Goal: Information Seeking & Learning: Learn about a topic

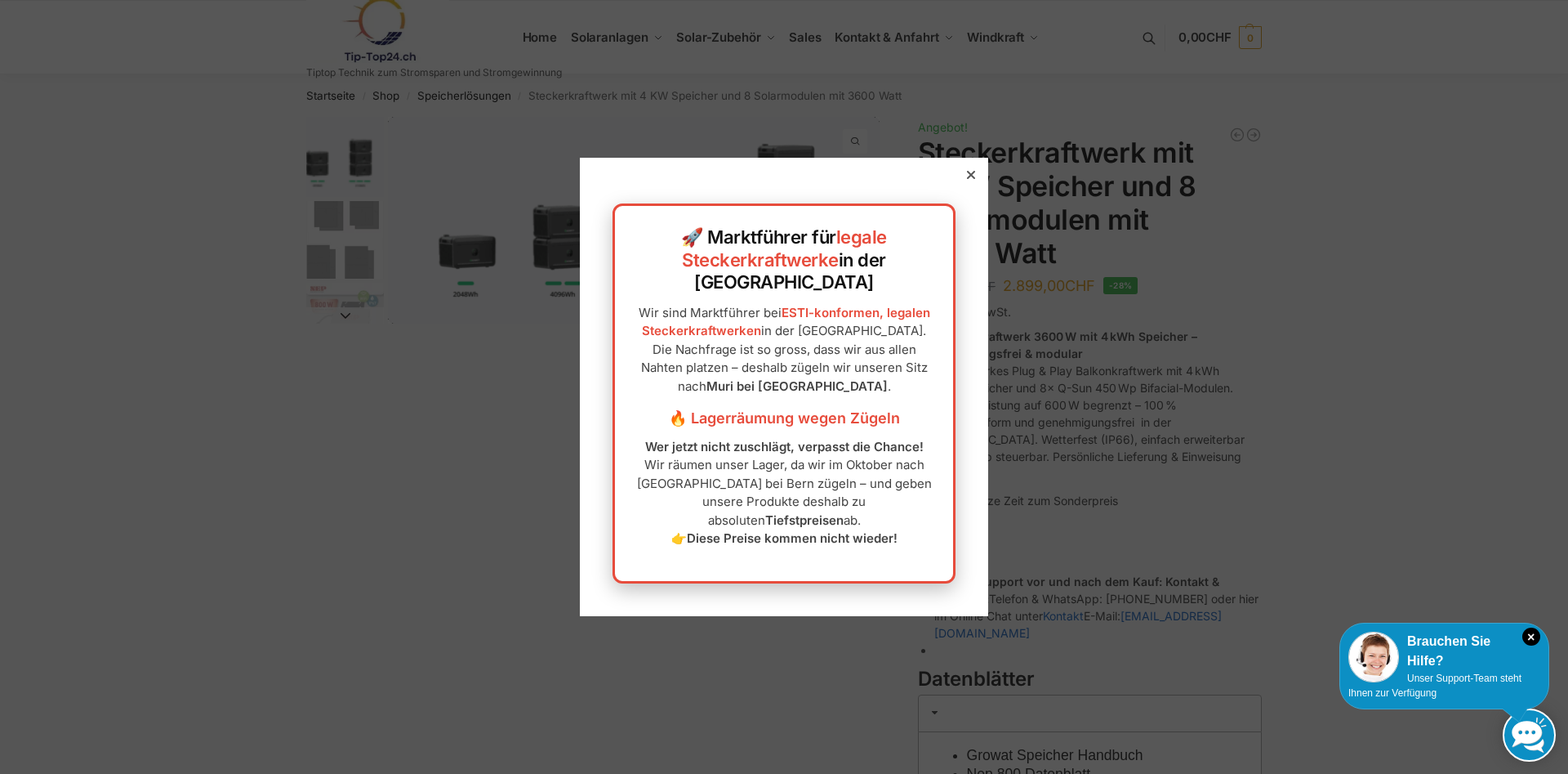
click at [974, 179] on icon at bounding box center [971, 175] width 8 height 8
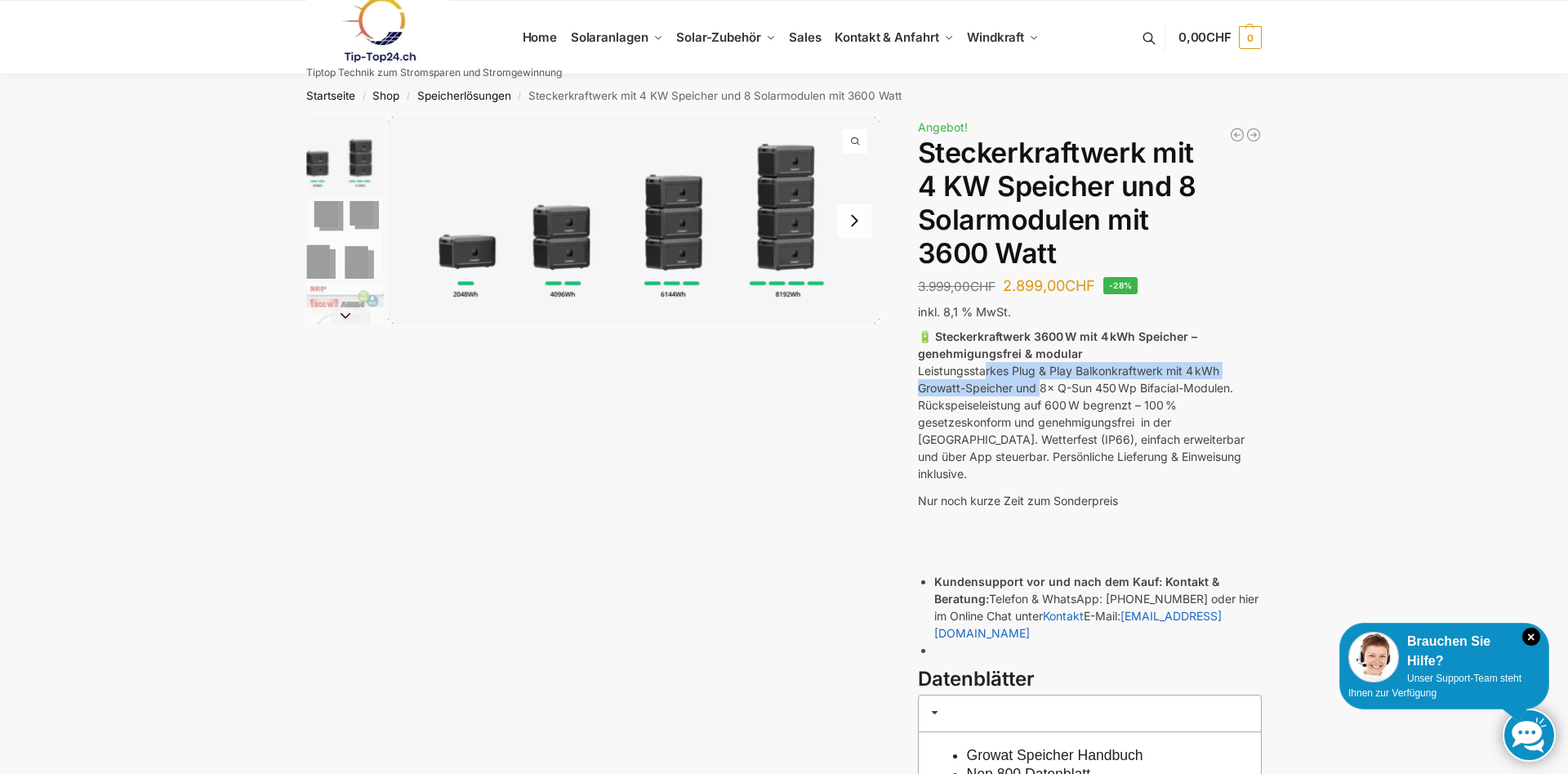
drag, startPoint x: 987, startPoint y: 369, endPoint x: 1043, endPoint y: 390, distance: 59.8
click at [1043, 390] on p "🔋 Steckerkraftwerk 3600 W mit 4 kWh Speicher – genehmigungsfrei & modular Leist…" at bounding box center [1090, 405] width 344 height 155
drag, startPoint x: 983, startPoint y: 405, endPoint x: 1026, endPoint y: 405, distance: 43.0
click at [1026, 405] on p "🔋 Steckerkraftwerk 3600 W mit 4 kWh Speicher – genehmigungsfrei & modular Leist…" at bounding box center [1090, 405] width 344 height 155
drag, startPoint x: 963, startPoint y: 417, endPoint x: 1036, endPoint y: 419, distance: 73.0
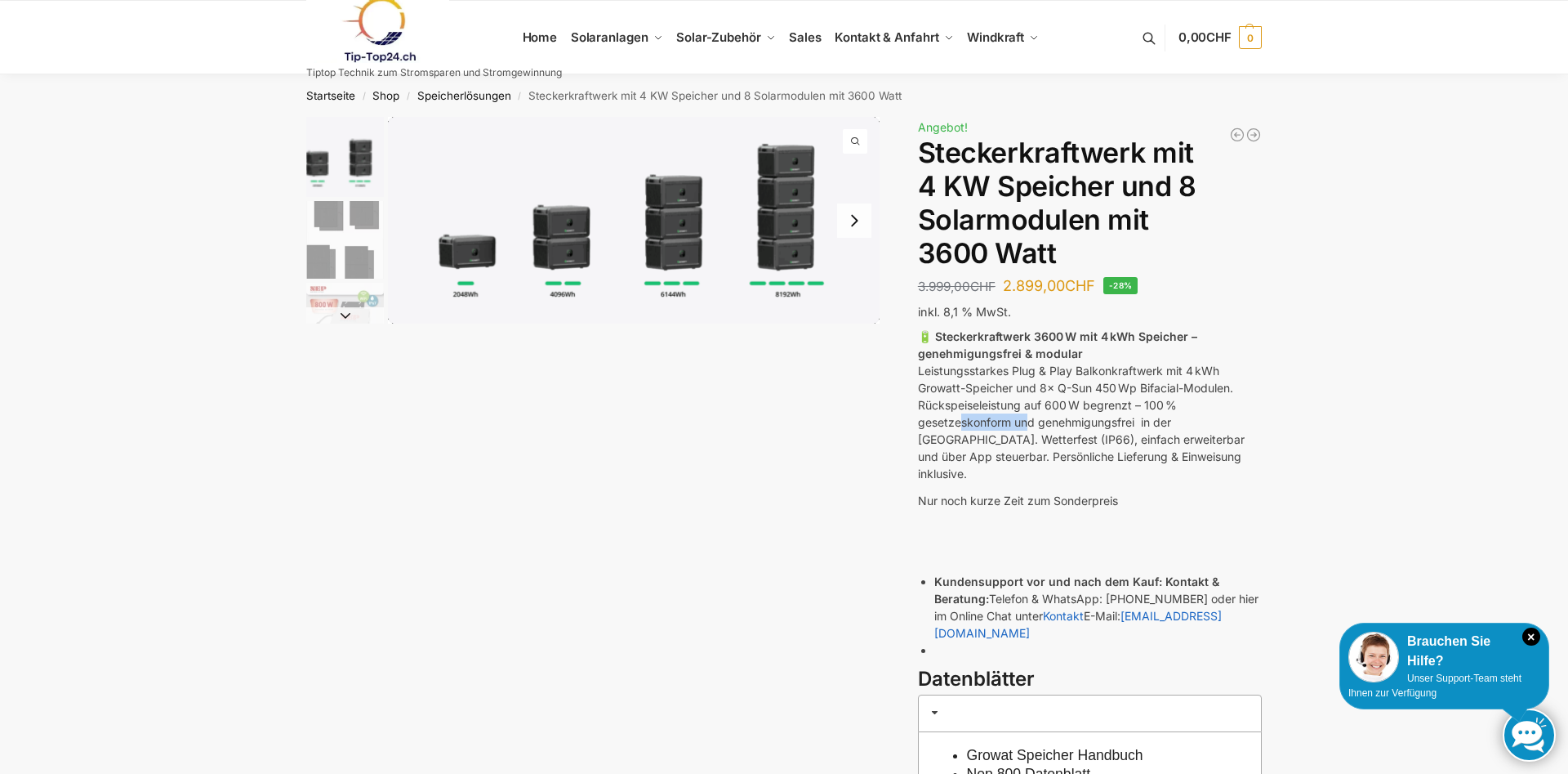
click at [1034, 419] on p "🔋 Steckerkraftwerk 3600 W mit 4 kWh Speicher – genehmigungsfrei & modular Leist…" at bounding box center [1090, 405] width 344 height 155
drag, startPoint x: 976, startPoint y: 434, endPoint x: 1038, endPoint y: 437, distance: 62.1
click at [1036, 437] on p "🔋 Steckerkraftwerk 3600 W mit 4 kWh Speicher – genehmigungsfrei & modular Leist…" at bounding box center [1090, 405] width 344 height 155
drag, startPoint x: 998, startPoint y: 453, endPoint x: 1020, endPoint y: 454, distance: 22.0
click at [1020, 454] on p "🔋 Steckerkraftwerk 3600 W mit 4 kWh Speicher – genehmigungsfrei & modular Leist…" at bounding box center [1090, 405] width 344 height 155
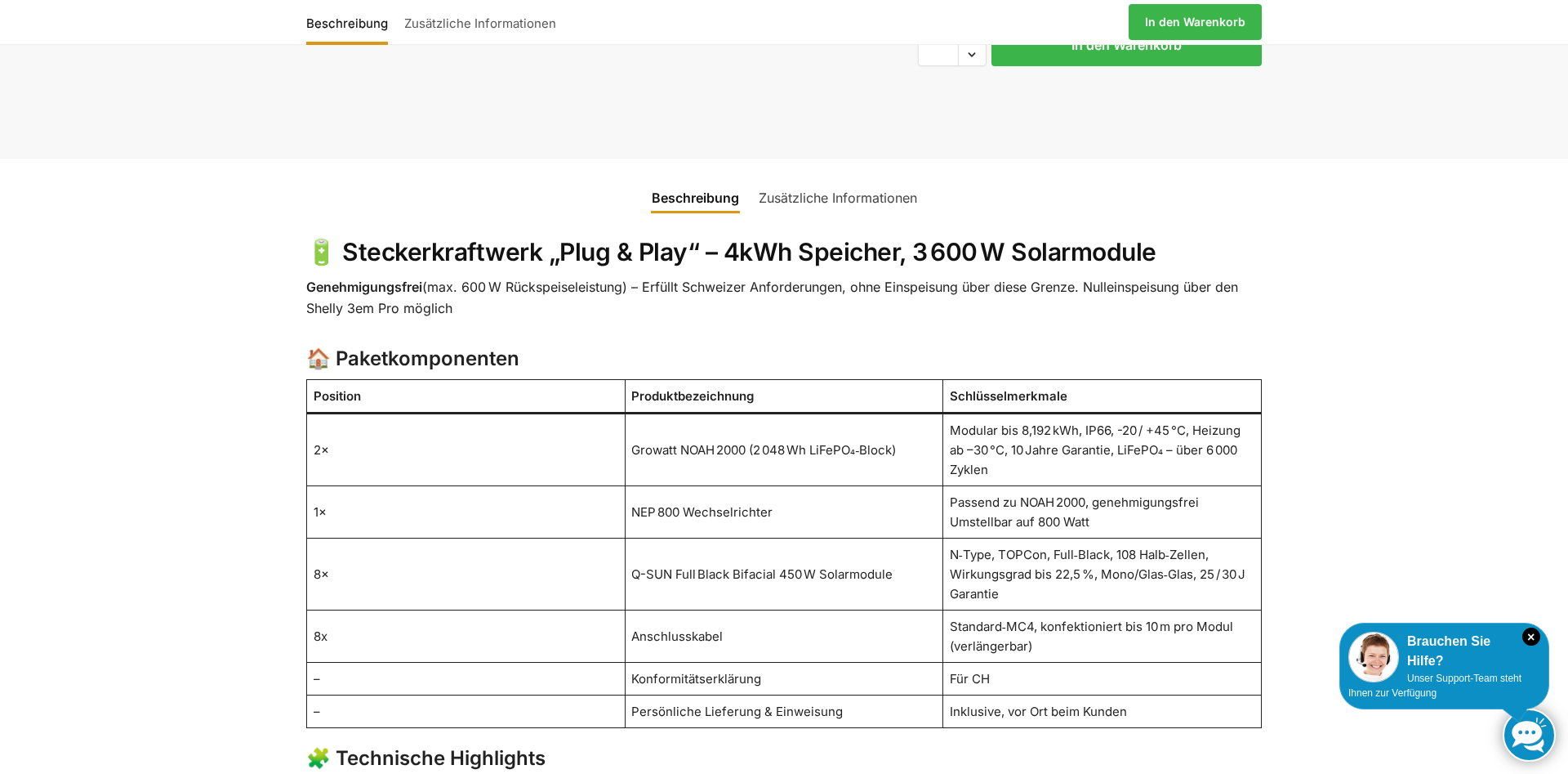
scroll to position [917, 0]
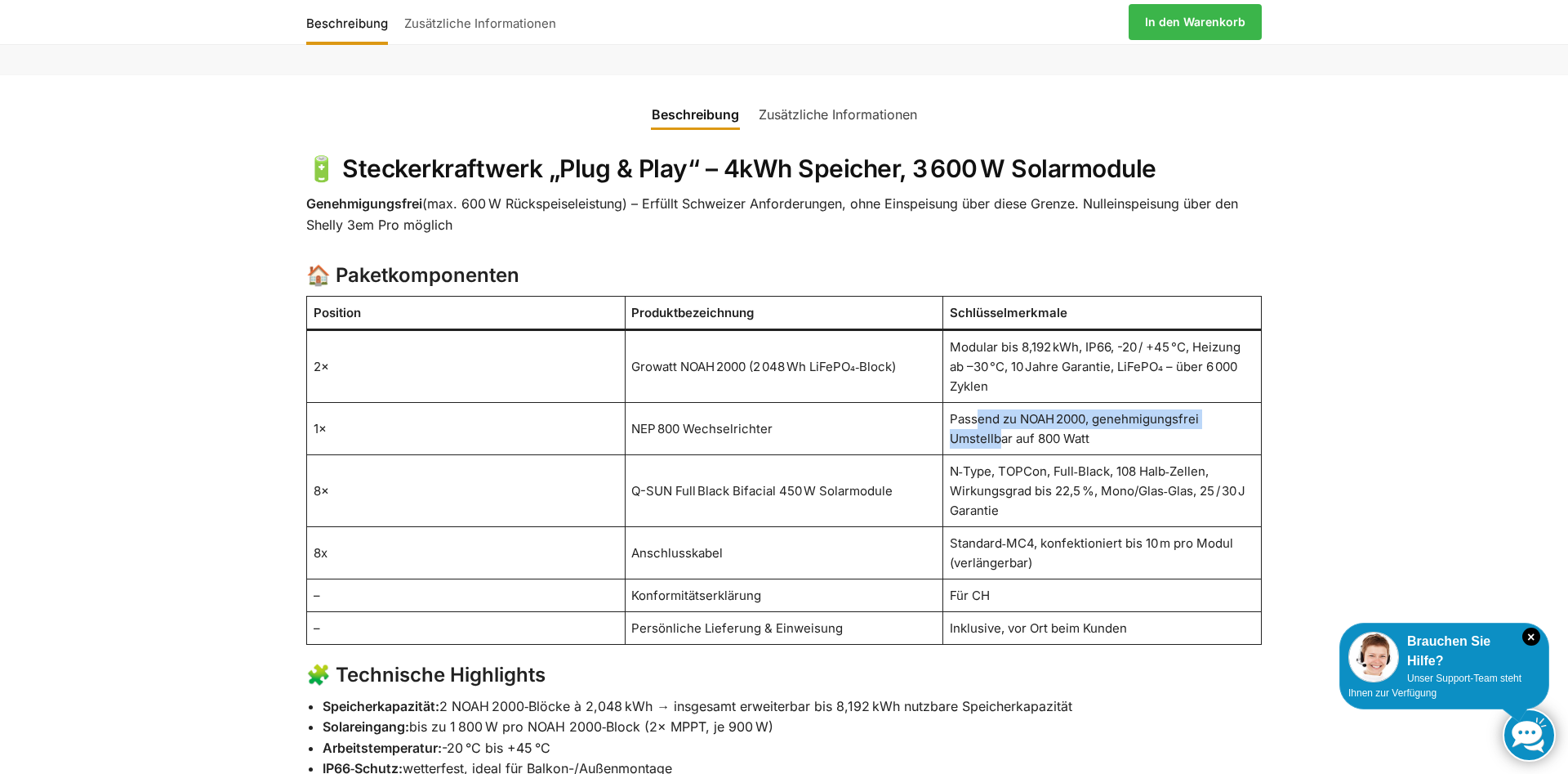
drag, startPoint x: 983, startPoint y: 390, endPoint x: 1001, endPoint y: 400, distance: 20.6
click at [1001, 403] on td "Passend zu NOAH 2000, genehmigungsfrei Umstellbar auf 800 Watt" at bounding box center [1103, 429] width 319 height 53
click at [987, 403] on td "Passend zu NOAH 2000, genehmigungsfrei Umstellbar auf 800 Watt" at bounding box center [1103, 429] width 319 height 53
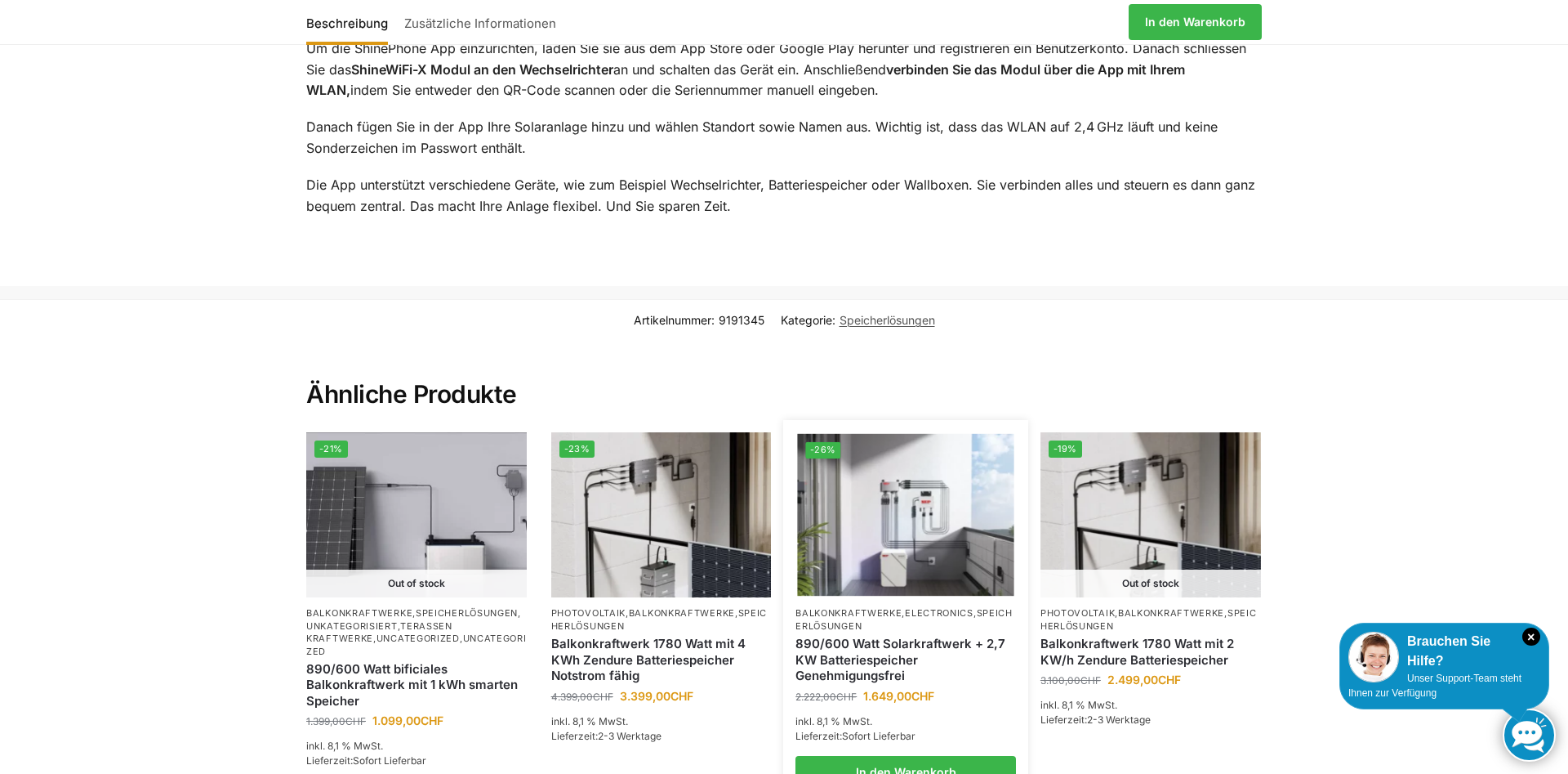
scroll to position [2926, 0]
